Goal: Transaction & Acquisition: Purchase product/service

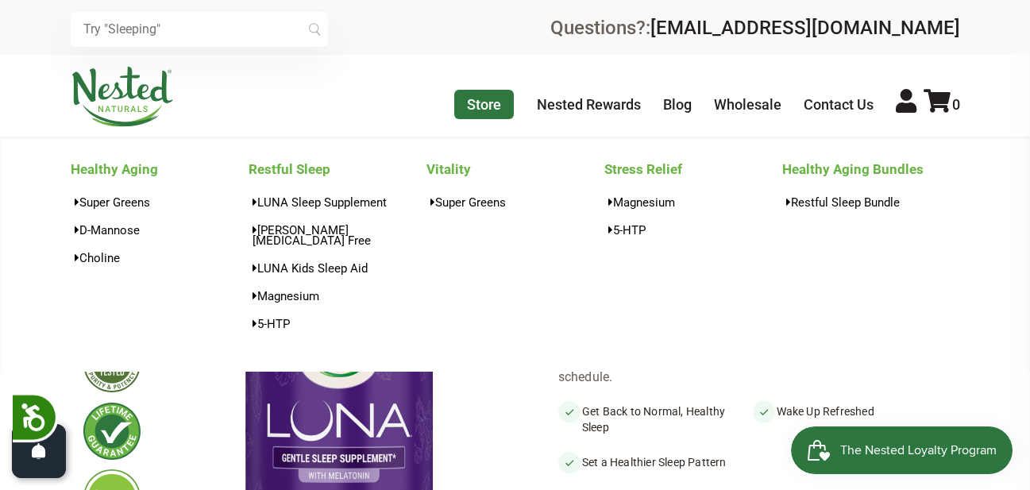
click at [473, 105] on link "Store" at bounding box center [484, 104] width 60 height 29
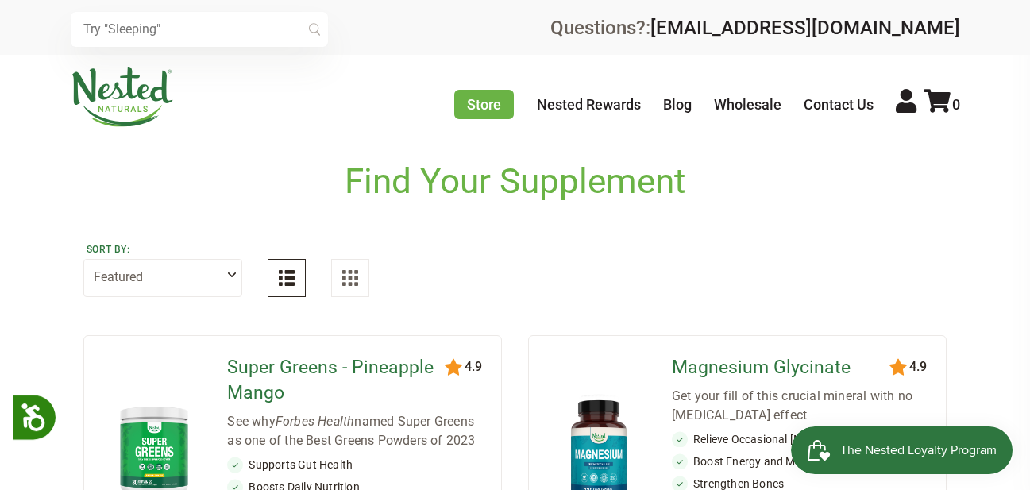
click at [138, 27] on input "text" at bounding box center [199, 29] width 257 height 35
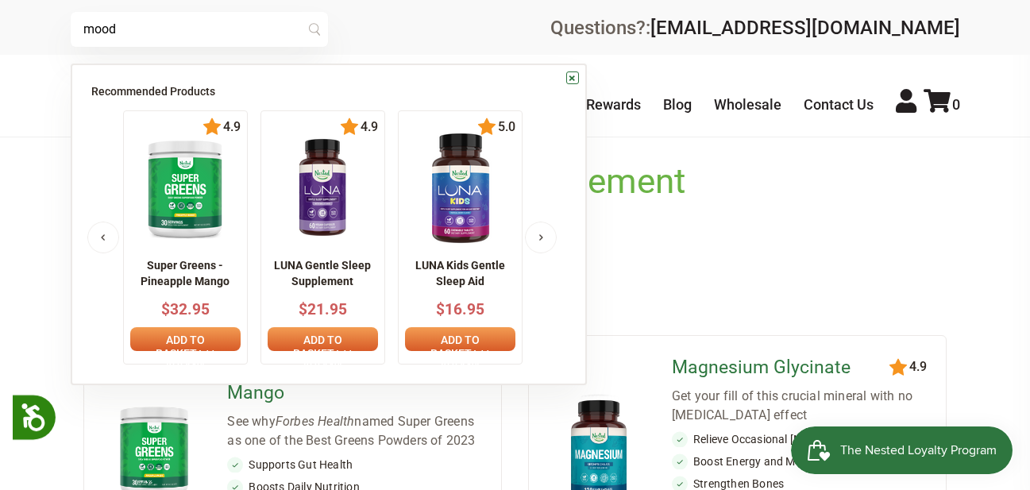
type input "mood"
